Goal: Entertainment & Leisure: Consume media (video, audio)

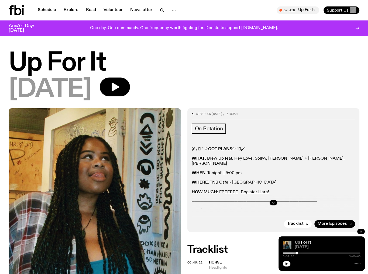
drag, startPoint x: 0, startPoint y: 0, endPoint x: 11, endPoint y: 11, distance: 16.0
click at [11, 11] on icon at bounding box center [11, 10] width 5 height 10
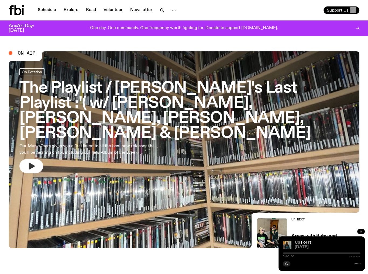
click at [36, 159] on button "button" at bounding box center [31, 166] width 24 height 14
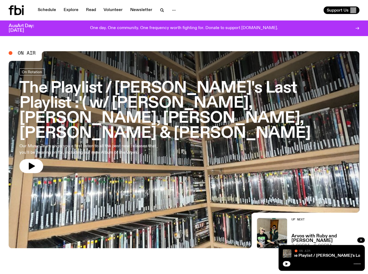
click at [39, 159] on button "button" at bounding box center [31, 166] width 24 height 14
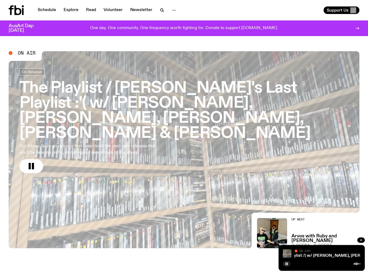
click at [19, 159] on button "button" at bounding box center [31, 166] width 24 height 14
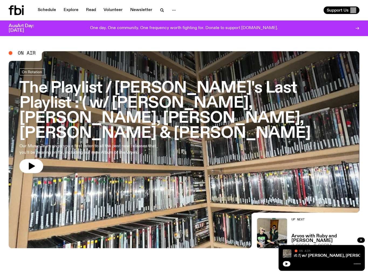
click at [19, 159] on button "button" at bounding box center [31, 166] width 24 height 14
